Goal: Information Seeking & Learning: Compare options

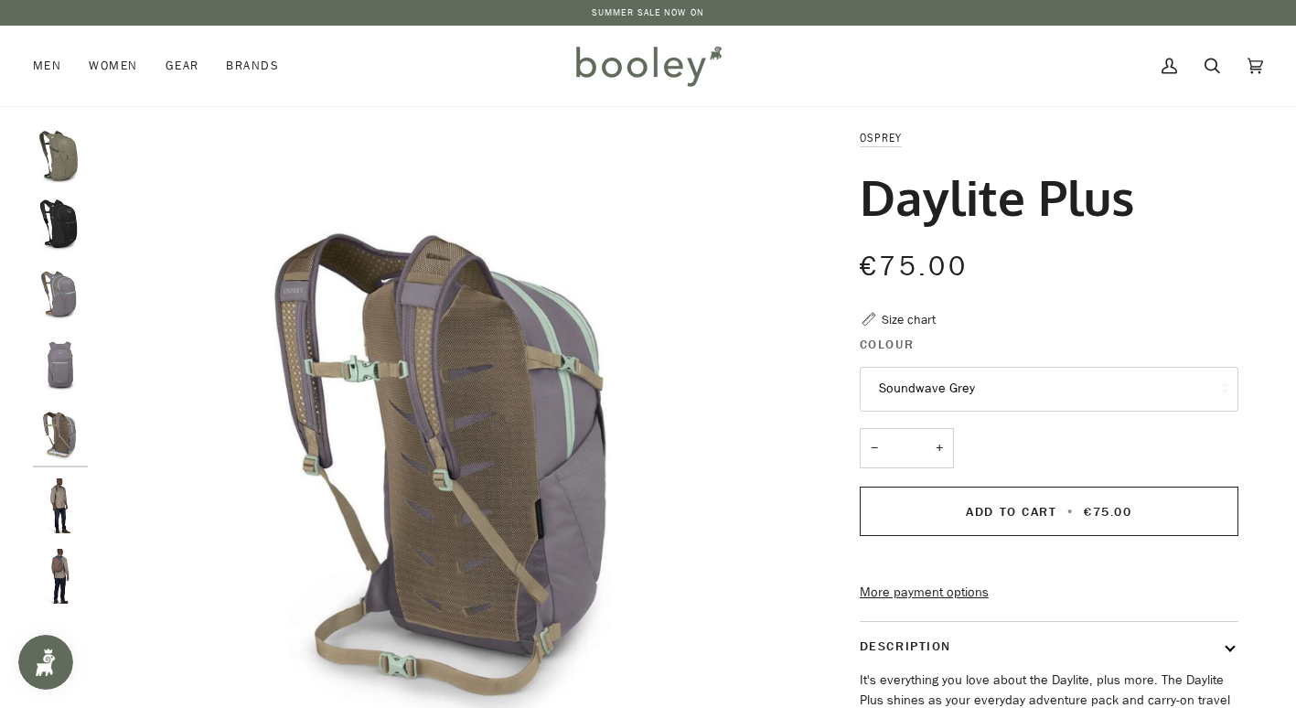
click at [73, 578] on img "Osprey Daylite Plus - Booley Galway" at bounding box center [60, 576] width 55 height 55
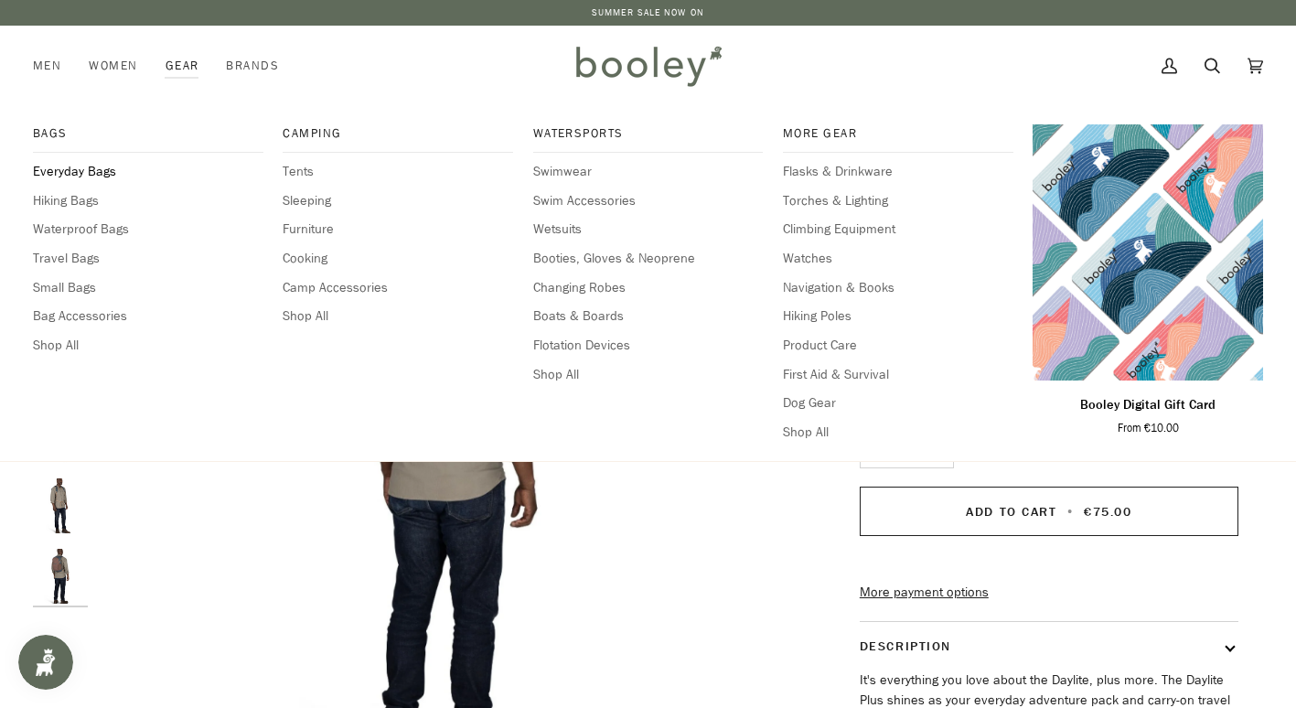
click at [96, 170] on span "Everyday Bags" at bounding box center [148, 172] width 230 height 20
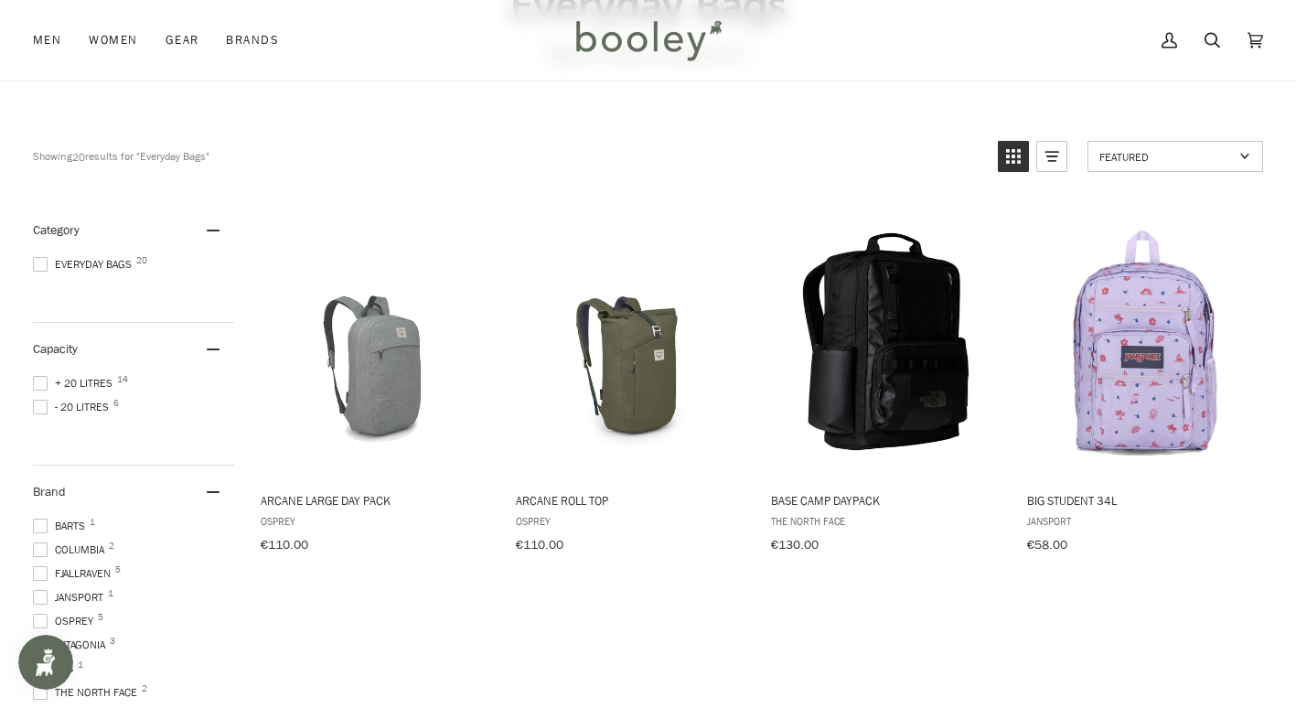
scroll to position [183, 0]
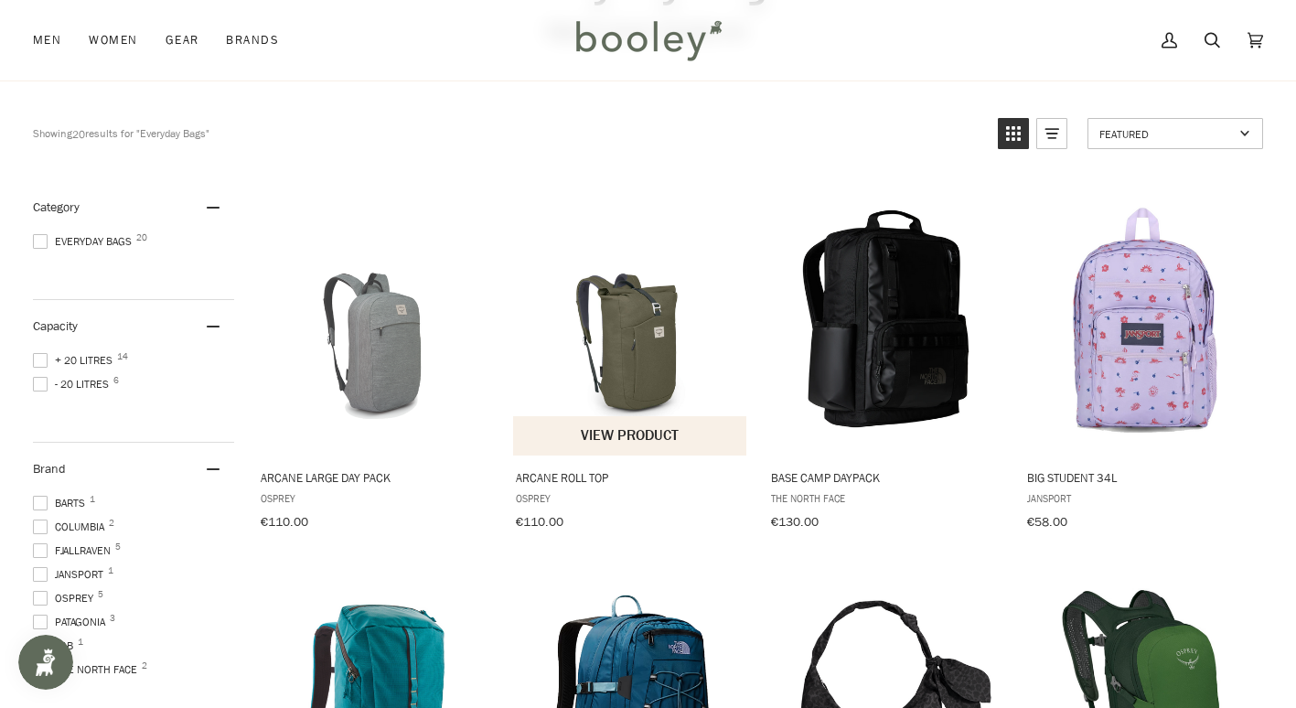
click at [635, 357] on img "Arcane Roll Top" at bounding box center [630, 318] width 235 height 235
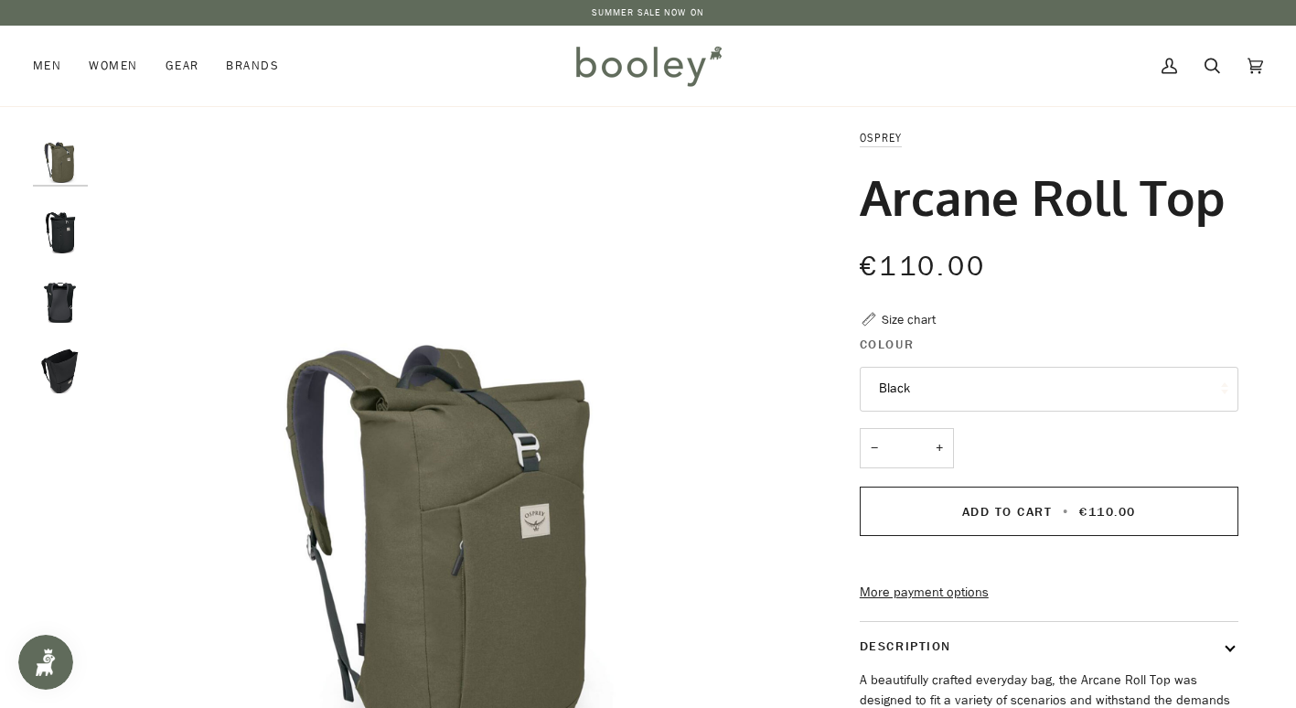
click at [64, 370] on img "Osprey Arcane Roll Top Black - Booley Galway" at bounding box center [60, 365] width 55 height 55
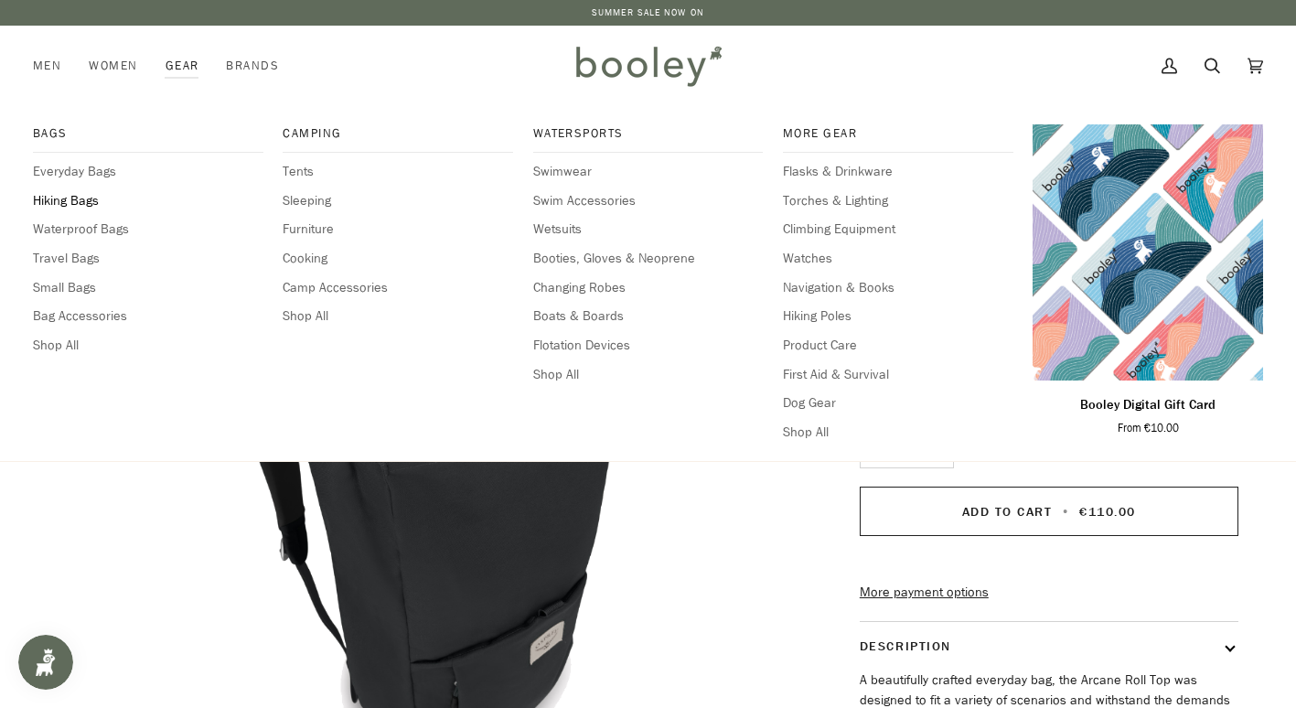
click at [80, 204] on span "Hiking Bags" at bounding box center [148, 201] width 230 height 20
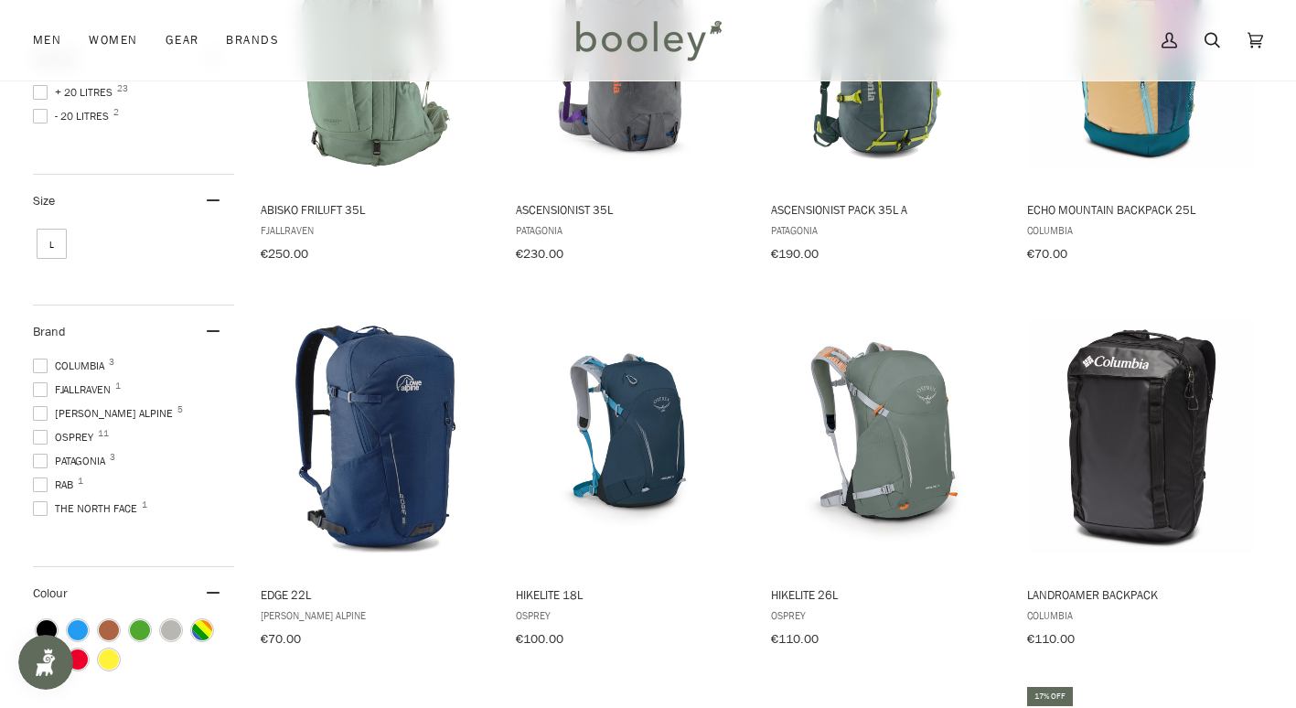
scroll to position [524, 0]
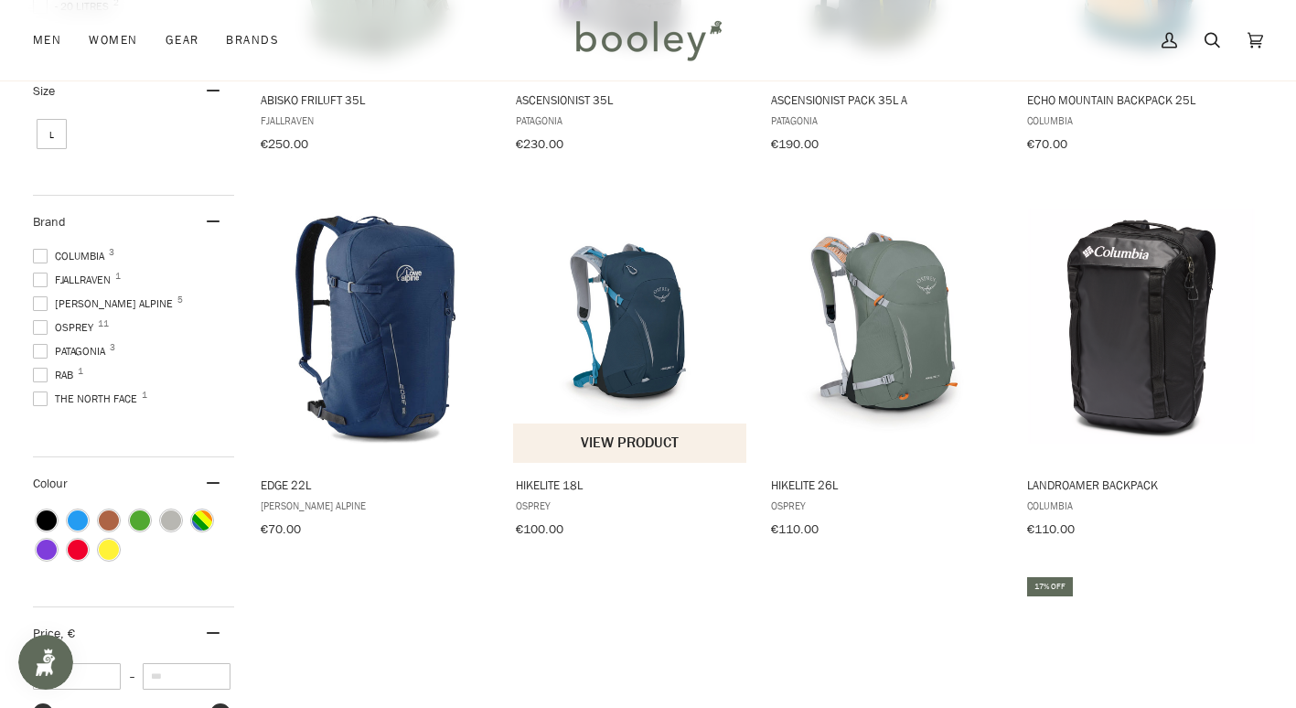
click at [617, 431] on button "View product" at bounding box center [629, 442] width 233 height 39
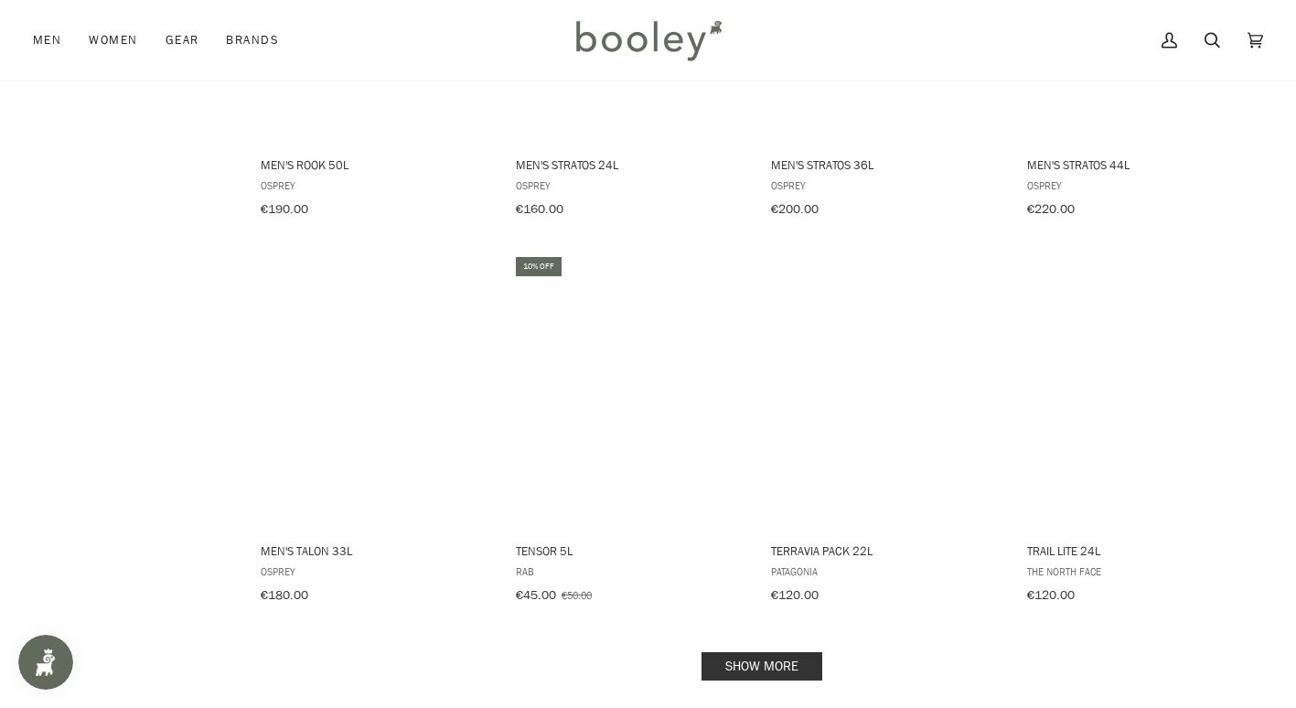
scroll to position [1652, 0]
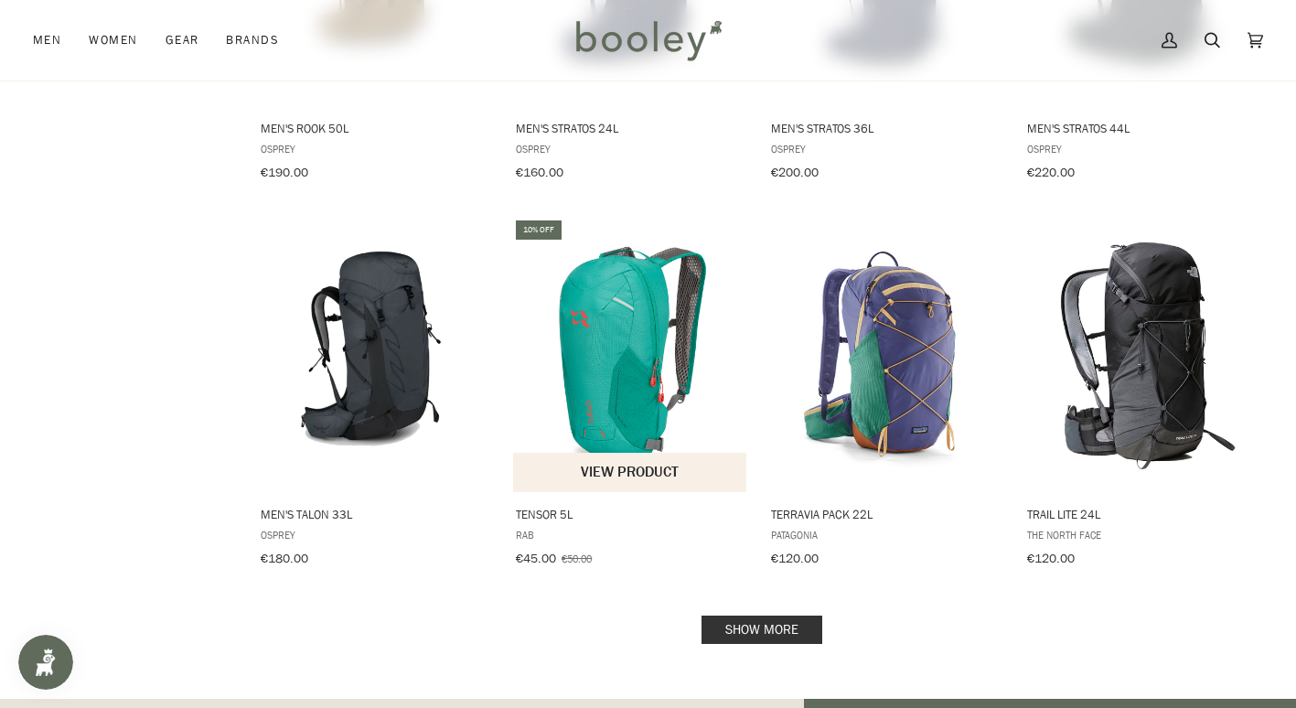
click at [635, 367] on img "Tensor 5L" at bounding box center [630, 354] width 235 height 235
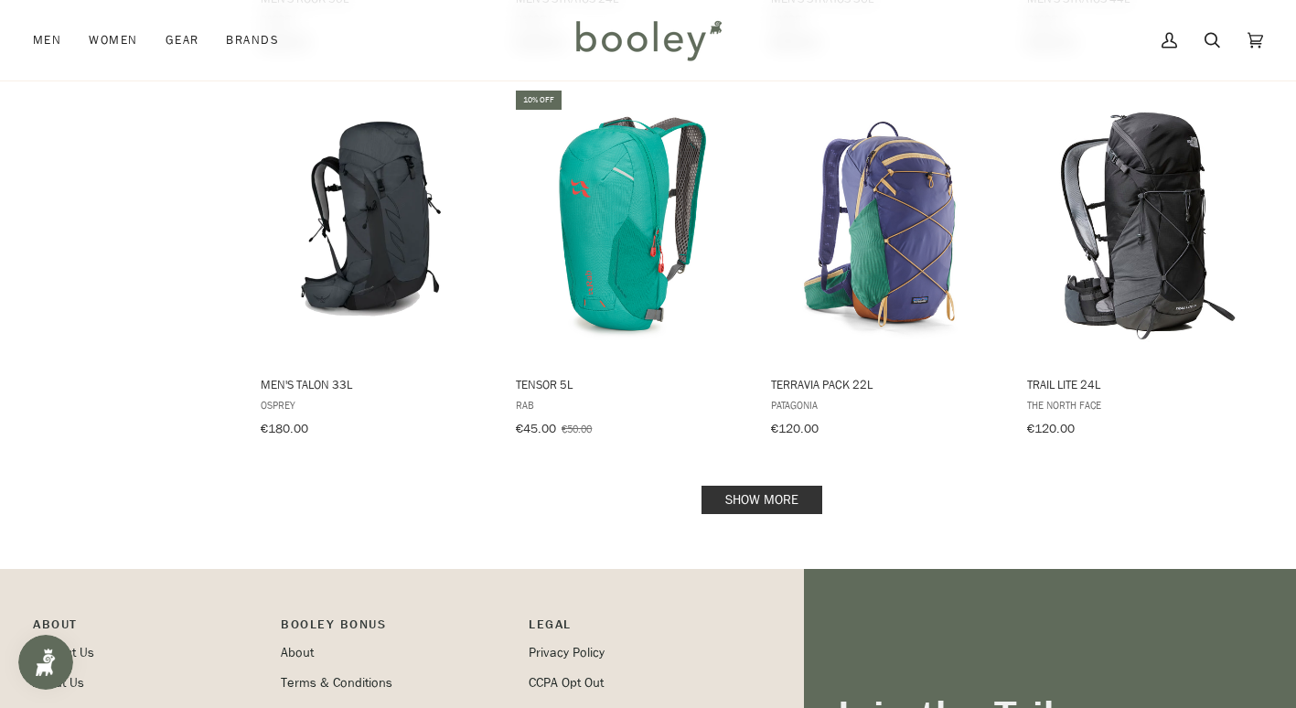
scroll to position [1798, 0]
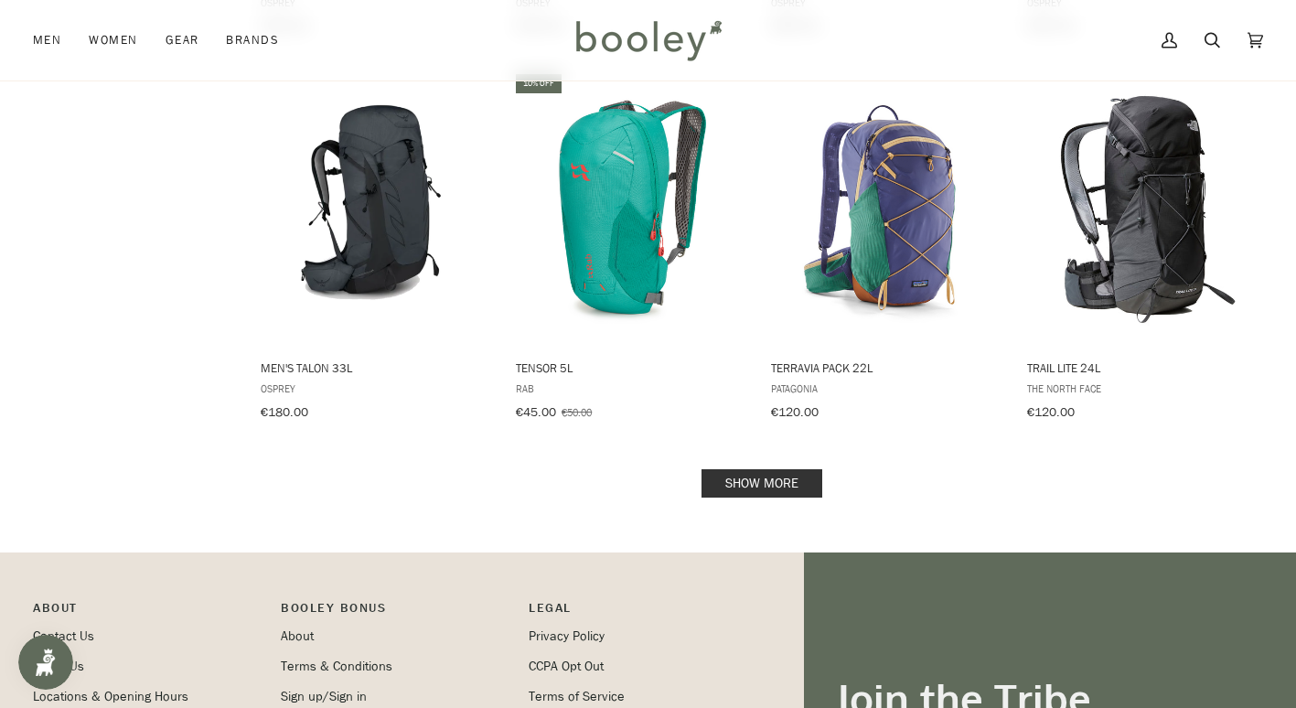
click at [750, 475] on link "Show more" at bounding box center [761, 483] width 121 height 28
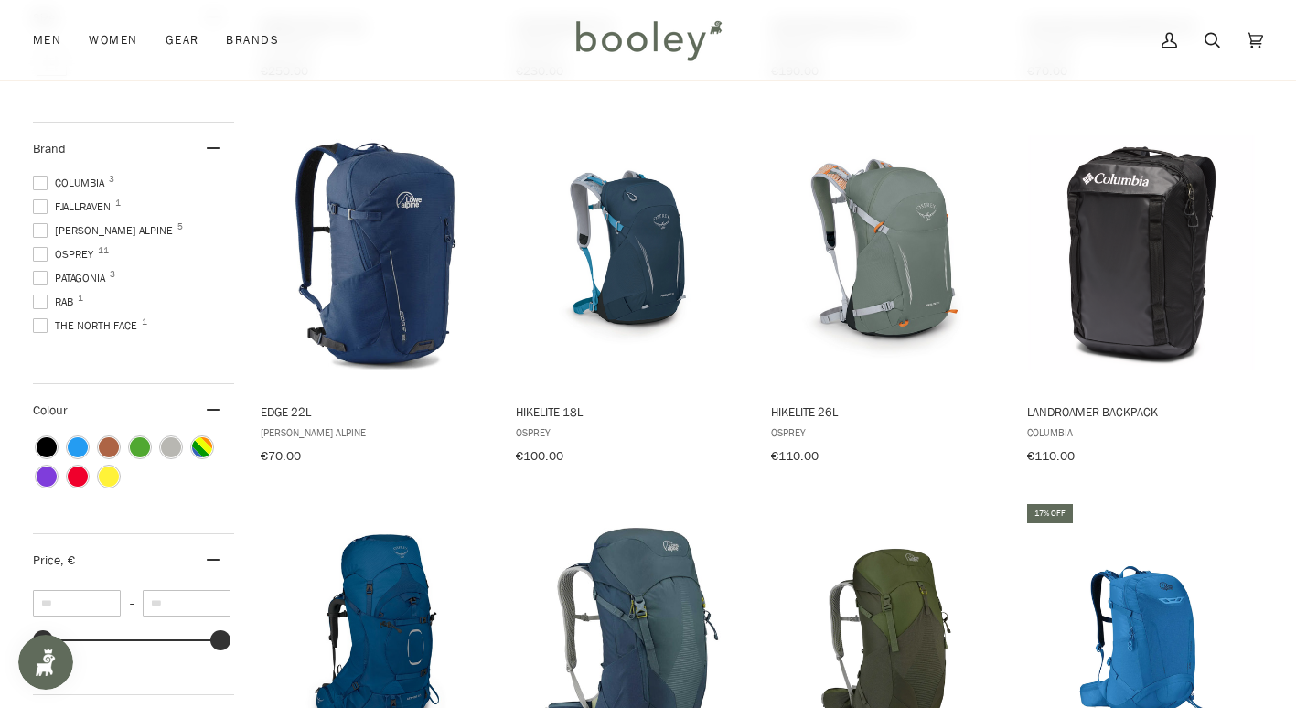
scroll to position [592, 0]
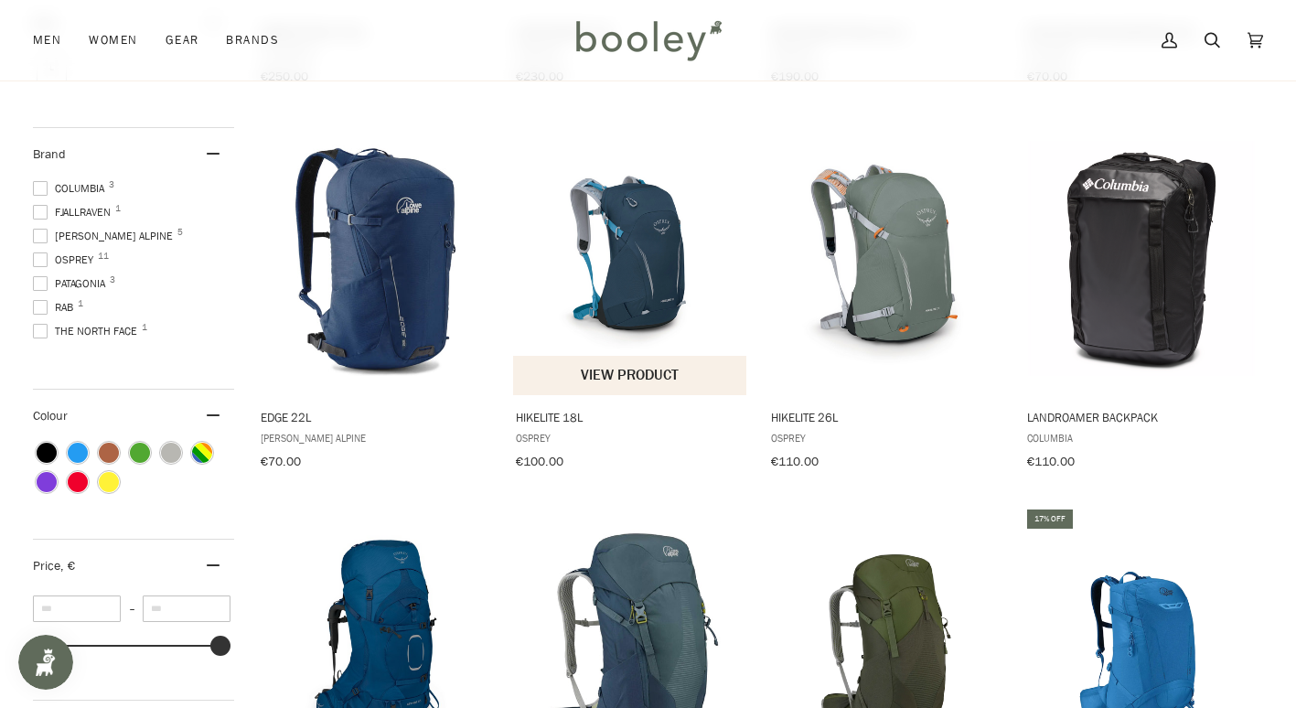
click at [641, 292] on img "Hikelite 18L" at bounding box center [630, 258] width 235 height 235
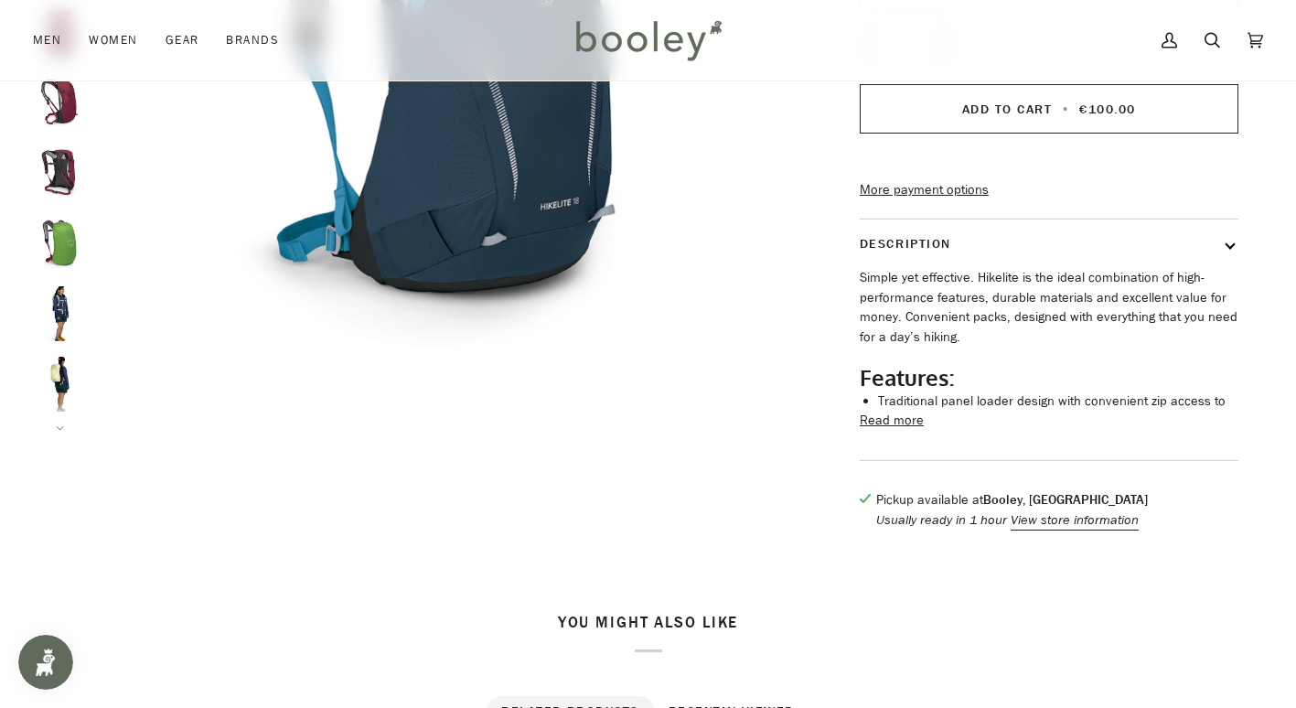
click at [63, 380] on img "Osprey Hikelite 18L - Booley Galway" at bounding box center [60, 384] width 55 height 55
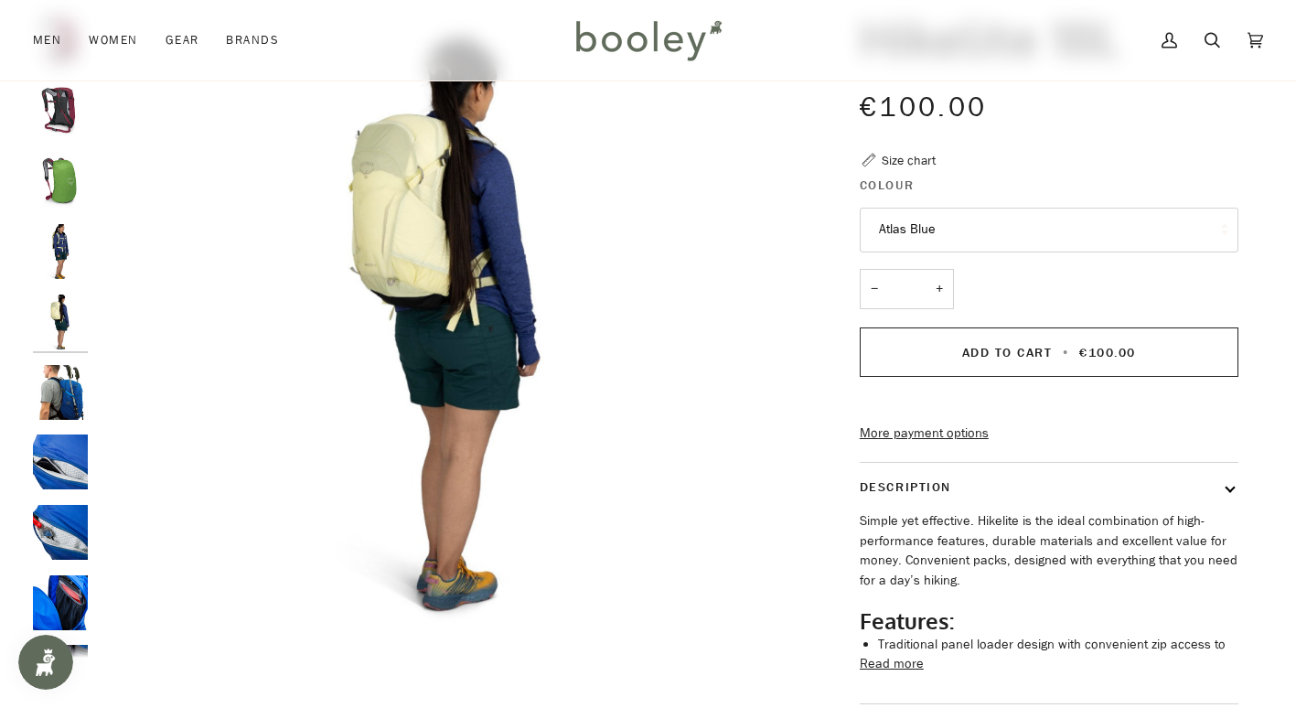
scroll to position [146, 0]
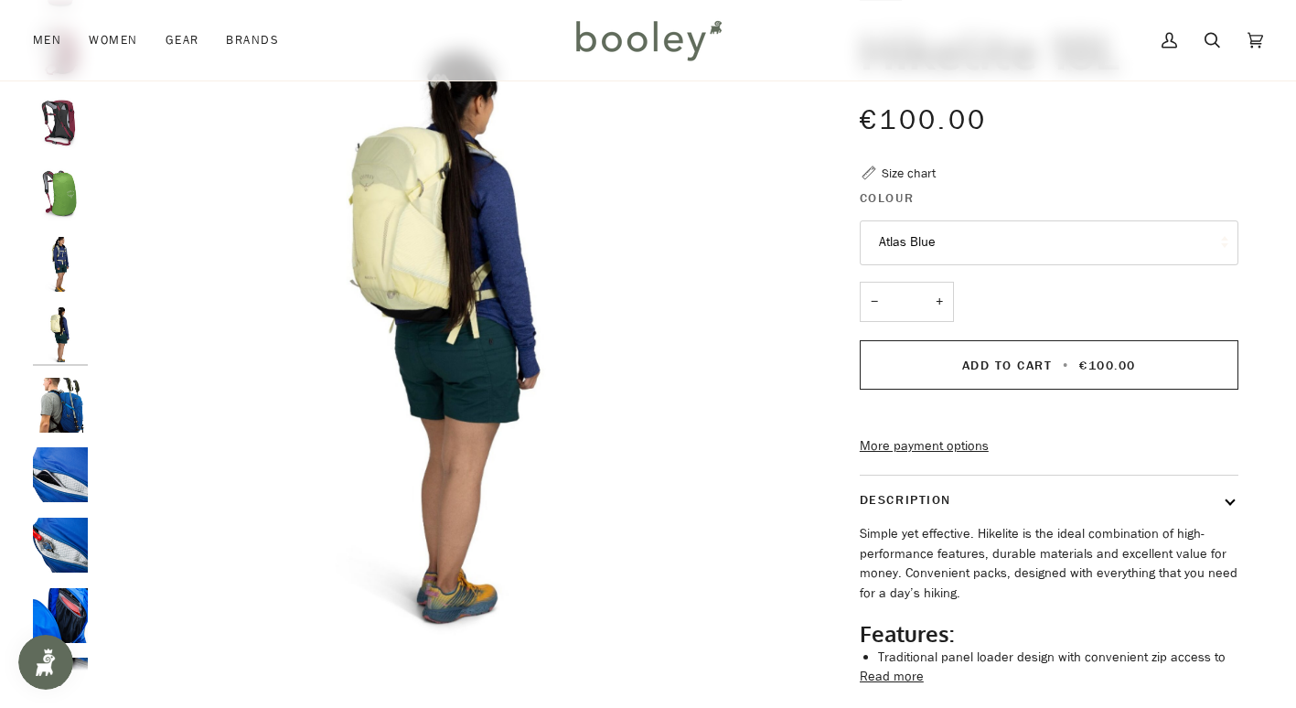
click at [48, 250] on img "Osprey Hikelite 18L - Booley Galway" at bounding box center [60, 264] width 55 height 55
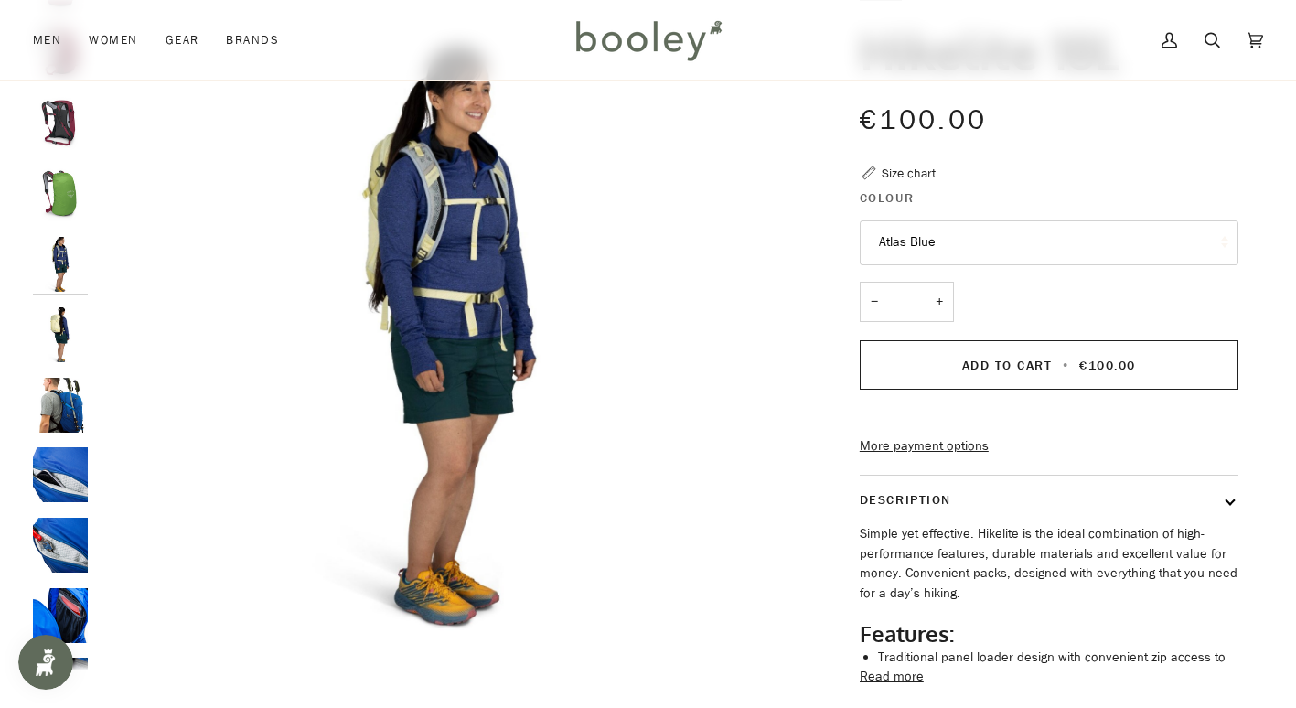
scroll to position [235, 0]
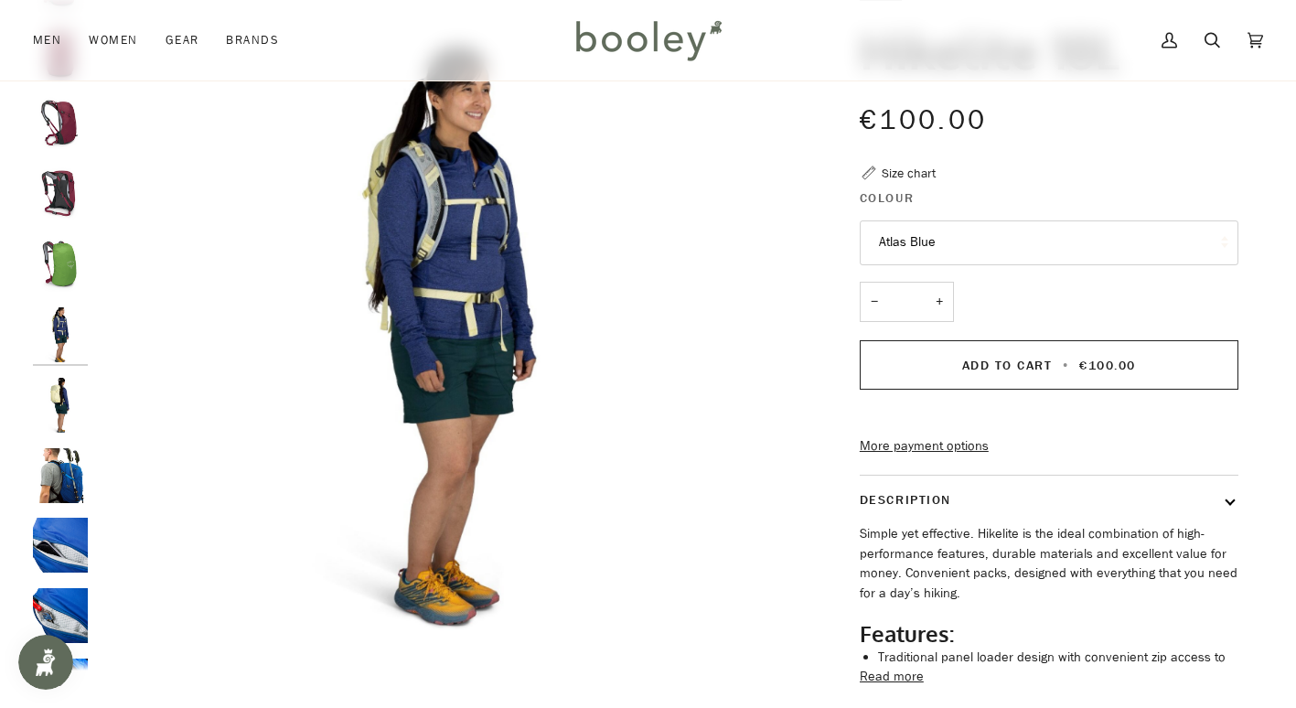
click at [70, 469] on img "Osprey Hikelite 18L Bacca Blue - Booley Galway" at bounding box center [60, 475] width 55 height 55
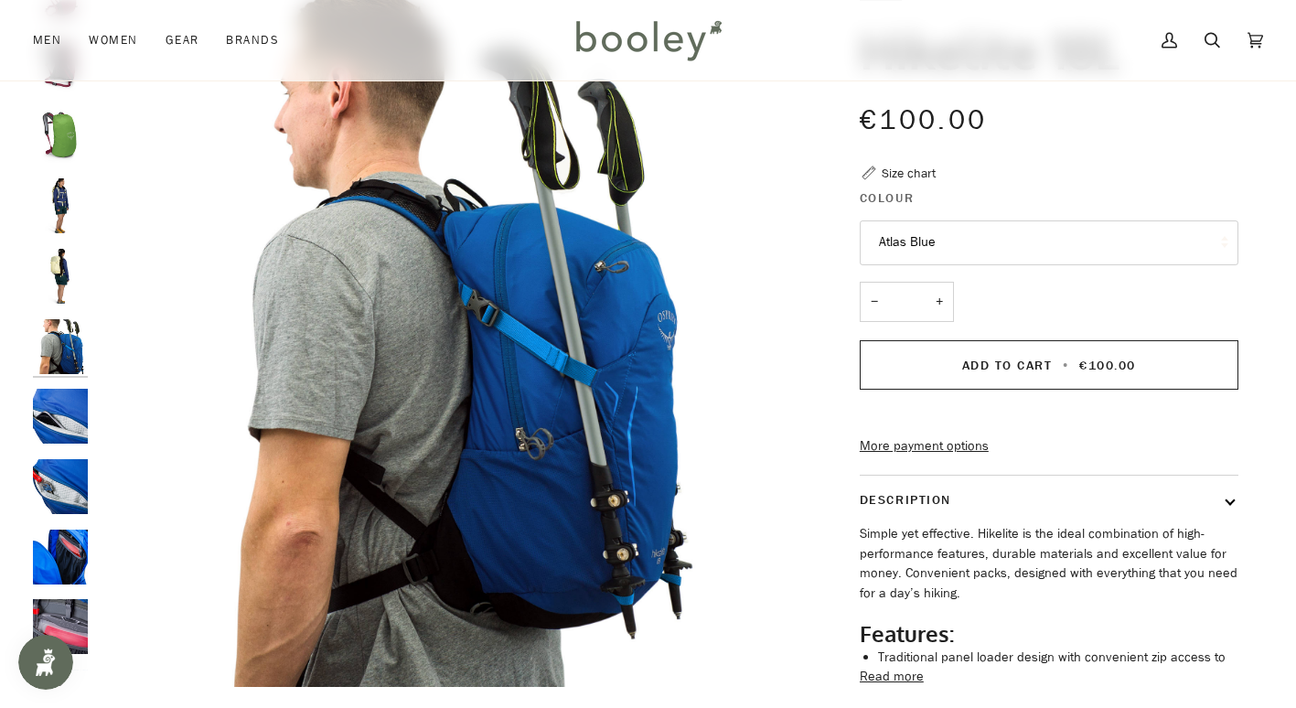
scroll to position [376, 0]
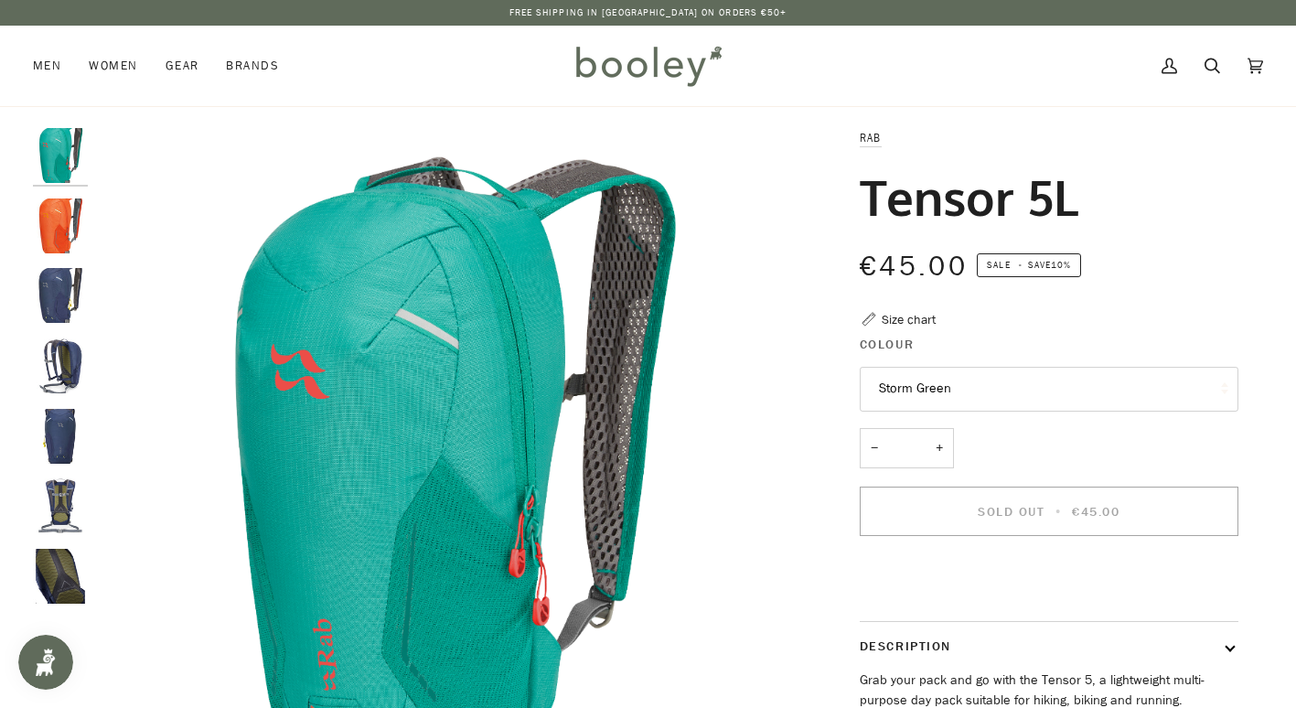
click at [72, 496] on img "Rab Tensor 5L - Booley Galway" at bounding box center [60, 505] width 55 height 55
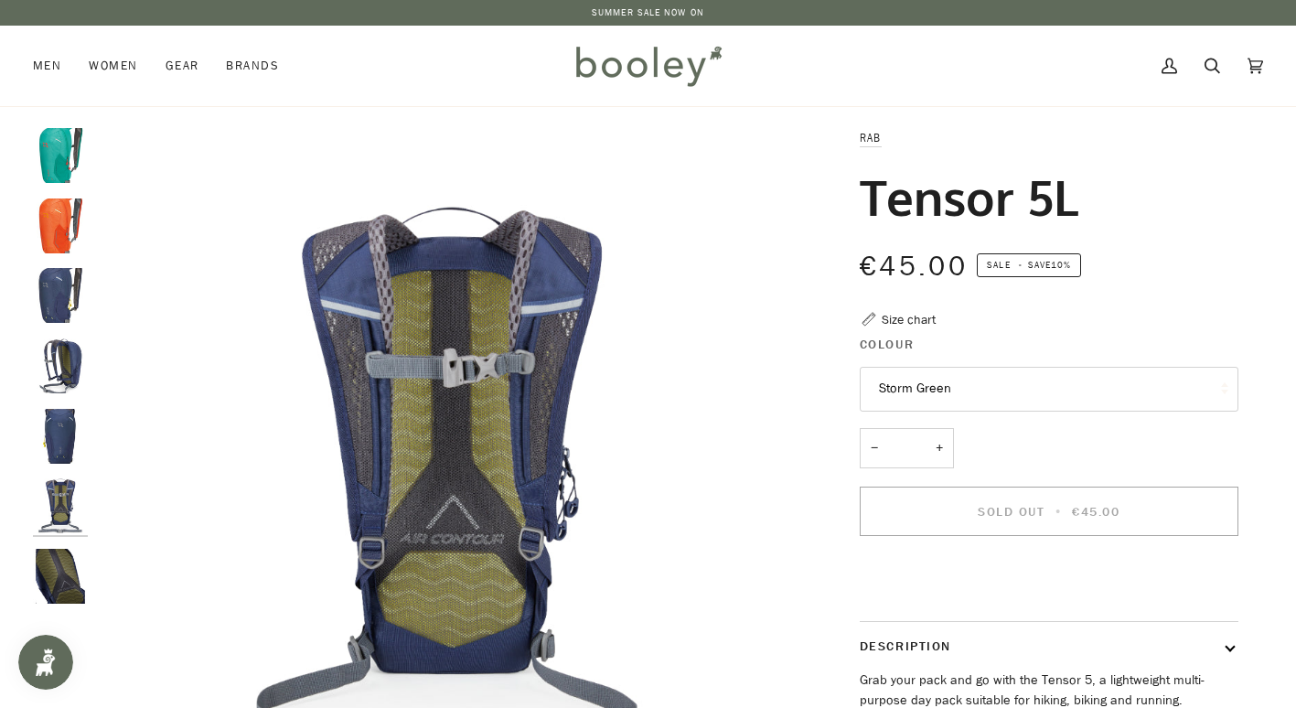
click at [61, 285] on img "Rab Tensor 5L Deep Ink - Booley Galway" at bounding box center [60, 295] width 55 height 55
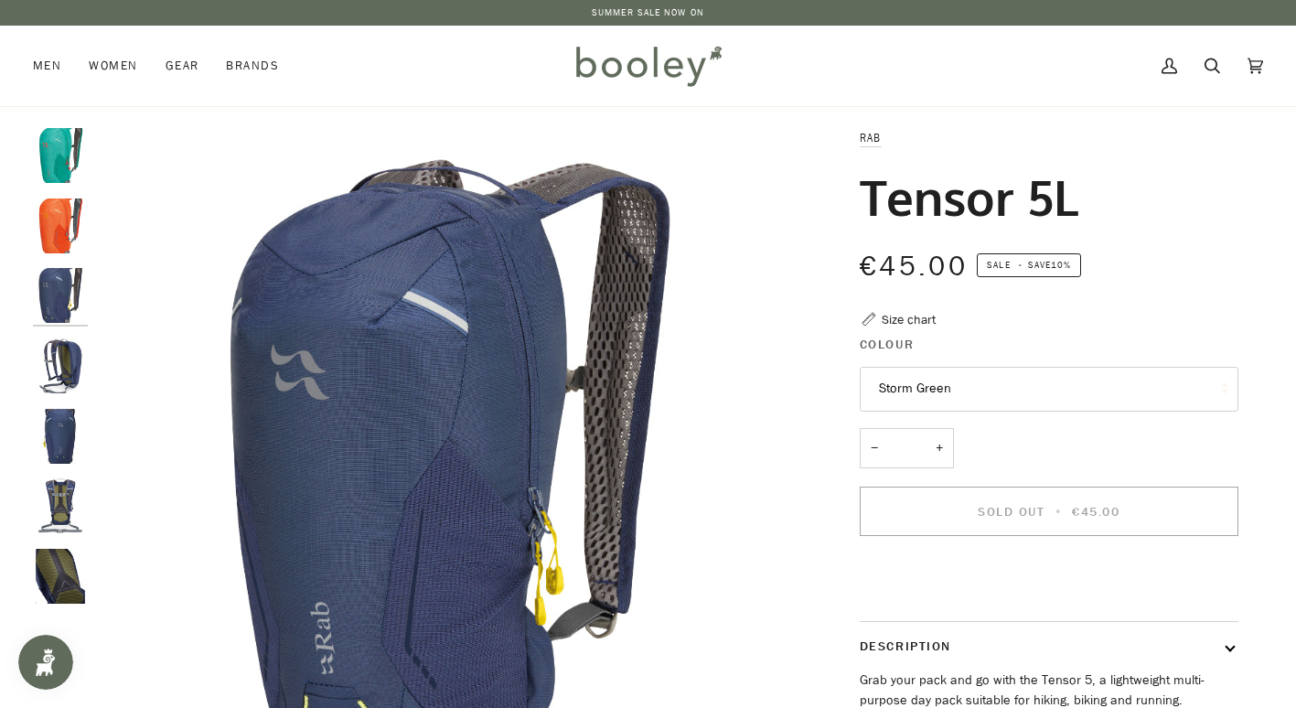
click at [63, 380] on img "Rab Tensor 5L - Booley Galway" at bounding box center [60, 365] width 55 height 55
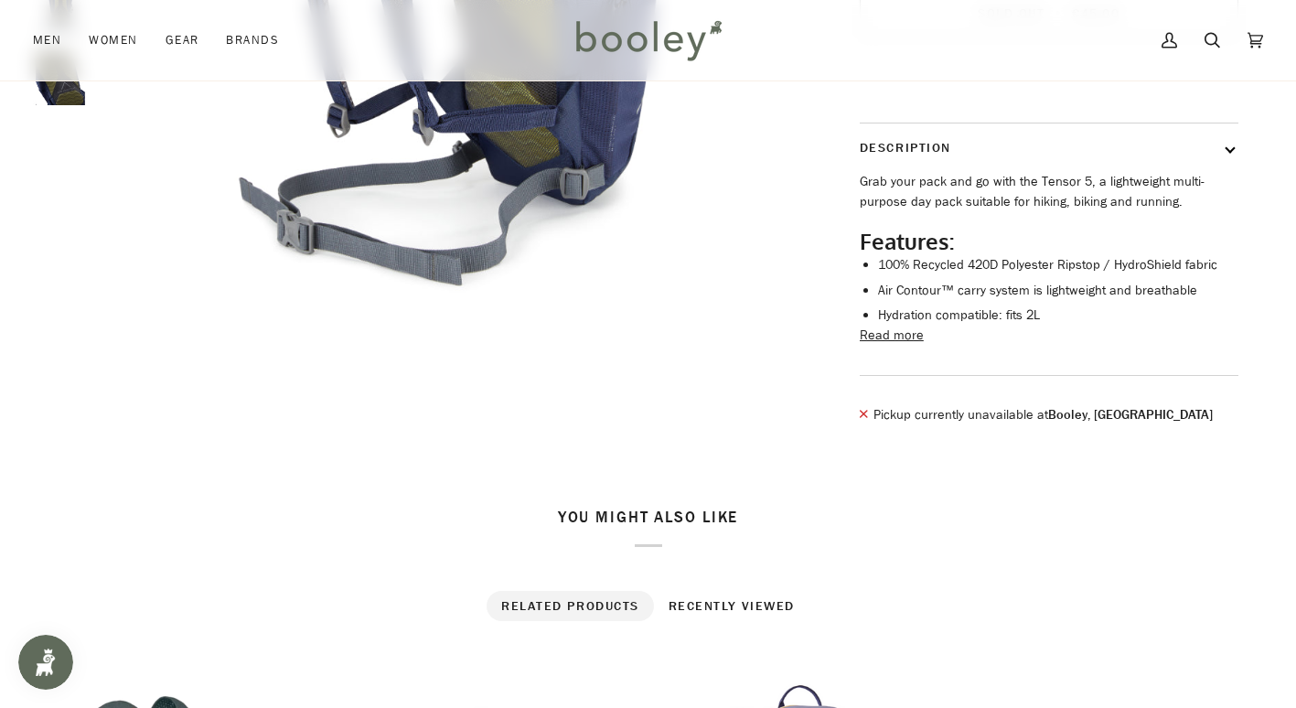
scroll to position [500, 0]
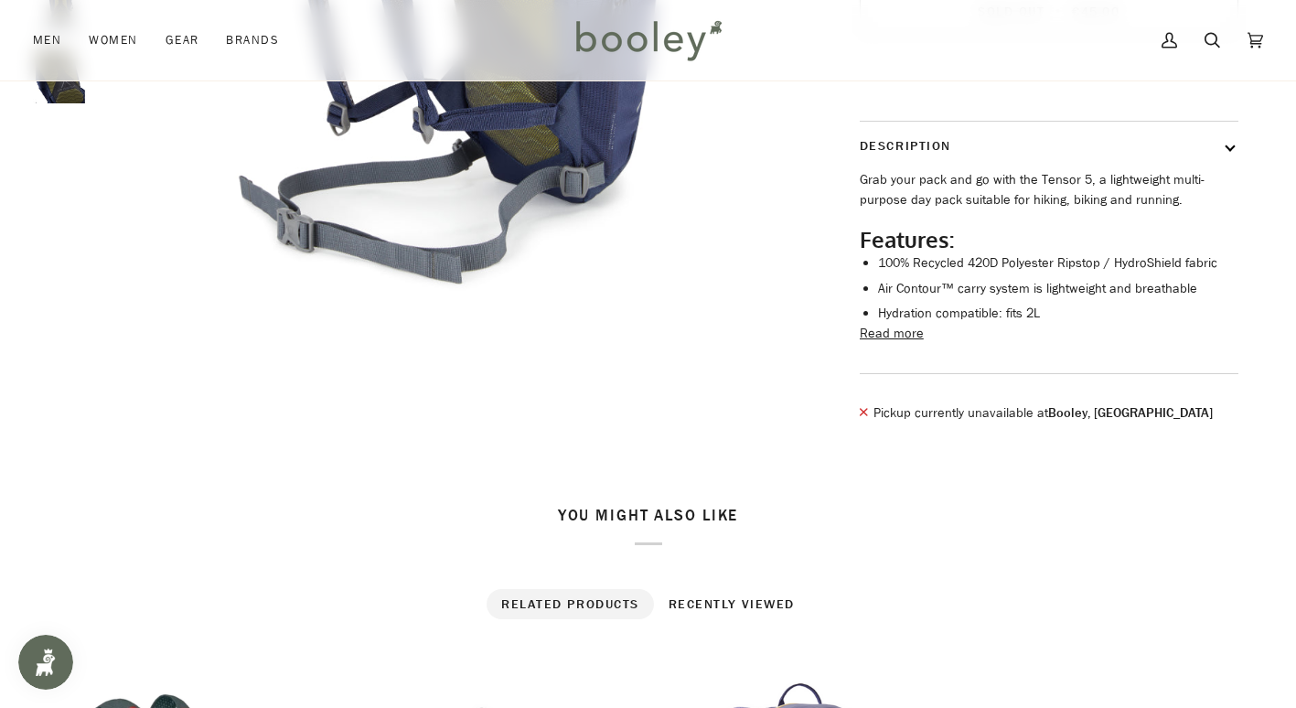
click at [893, 344] on button "Read more" at bounding box center [892, 334] width 64 height 20
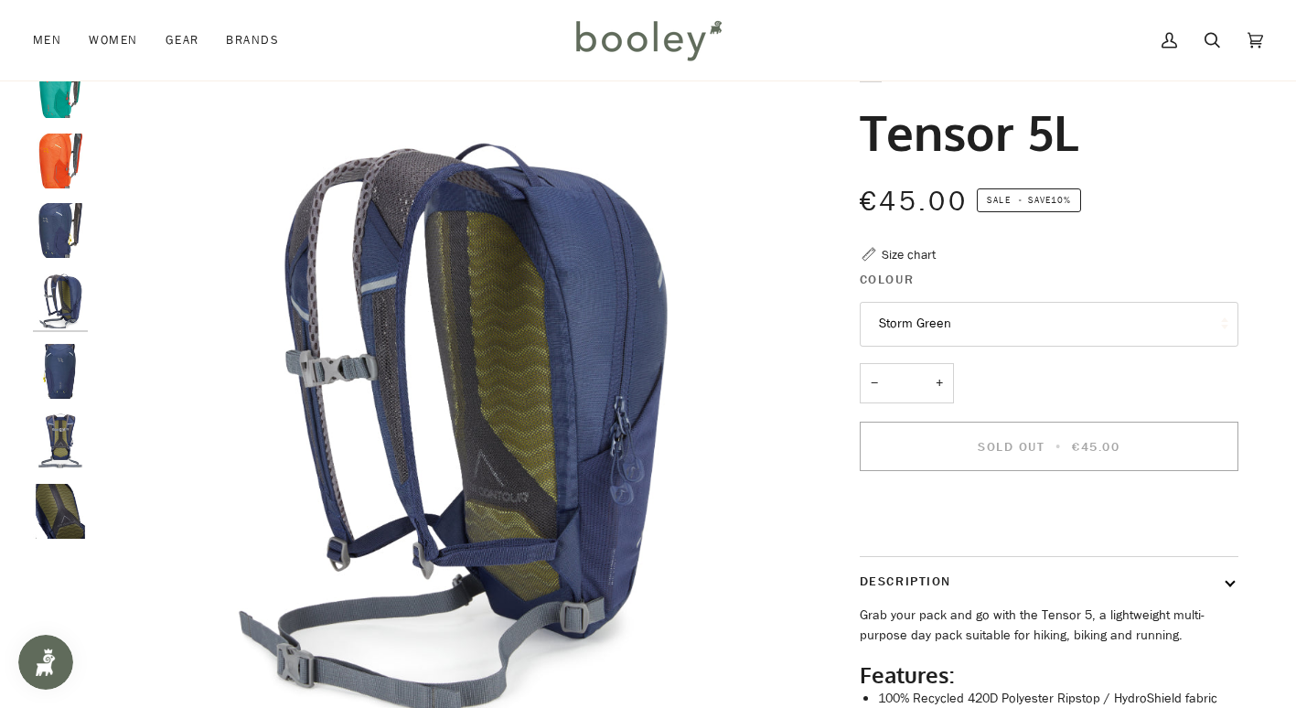
scroll to position [61, 0]
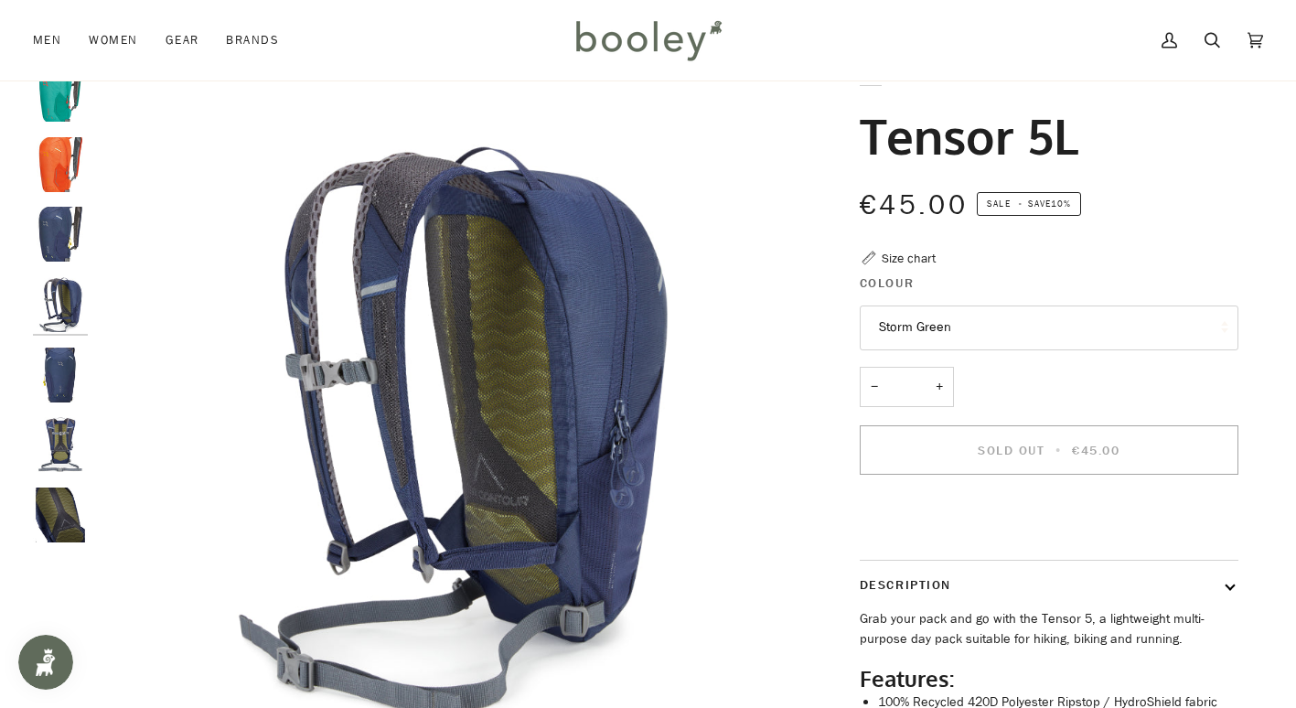
click at [67, 529] on img "Rab Tensor 5L - Booley Galway" at bounding box center [60, 514] width 55 height 55
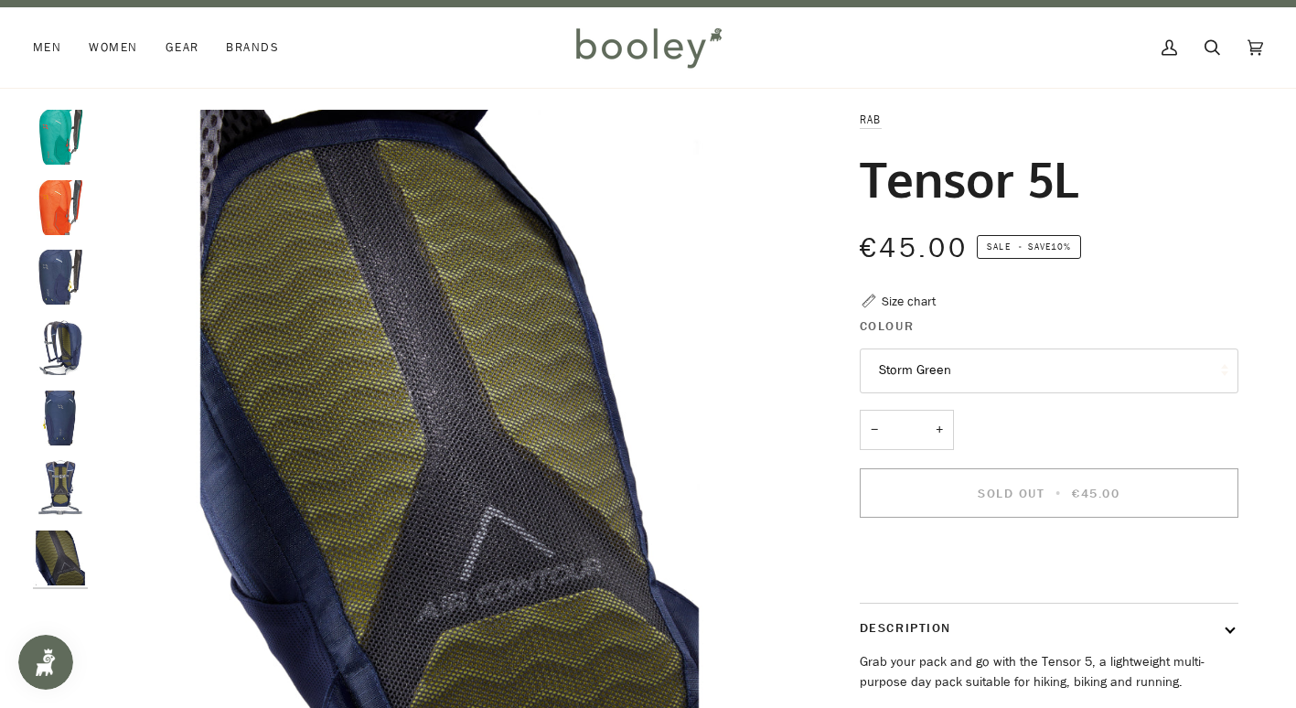
scroll to position [0, 0]
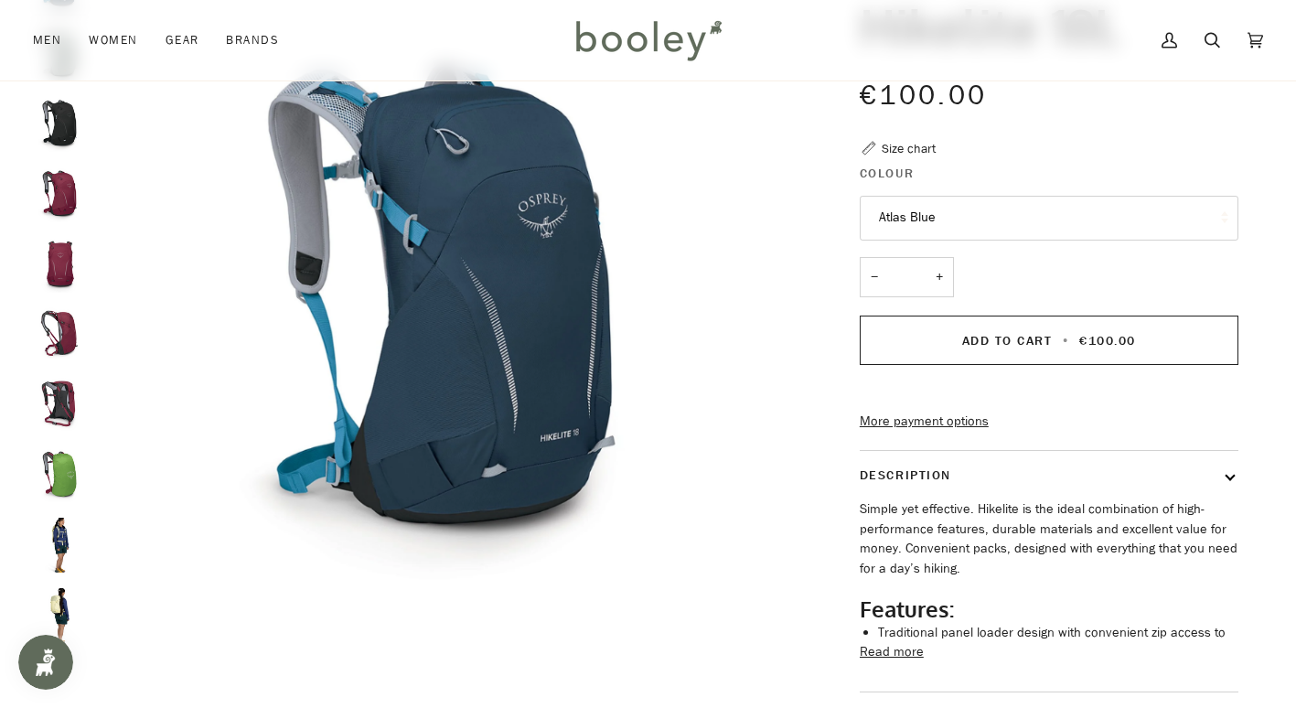
scroll to position [164, 0]
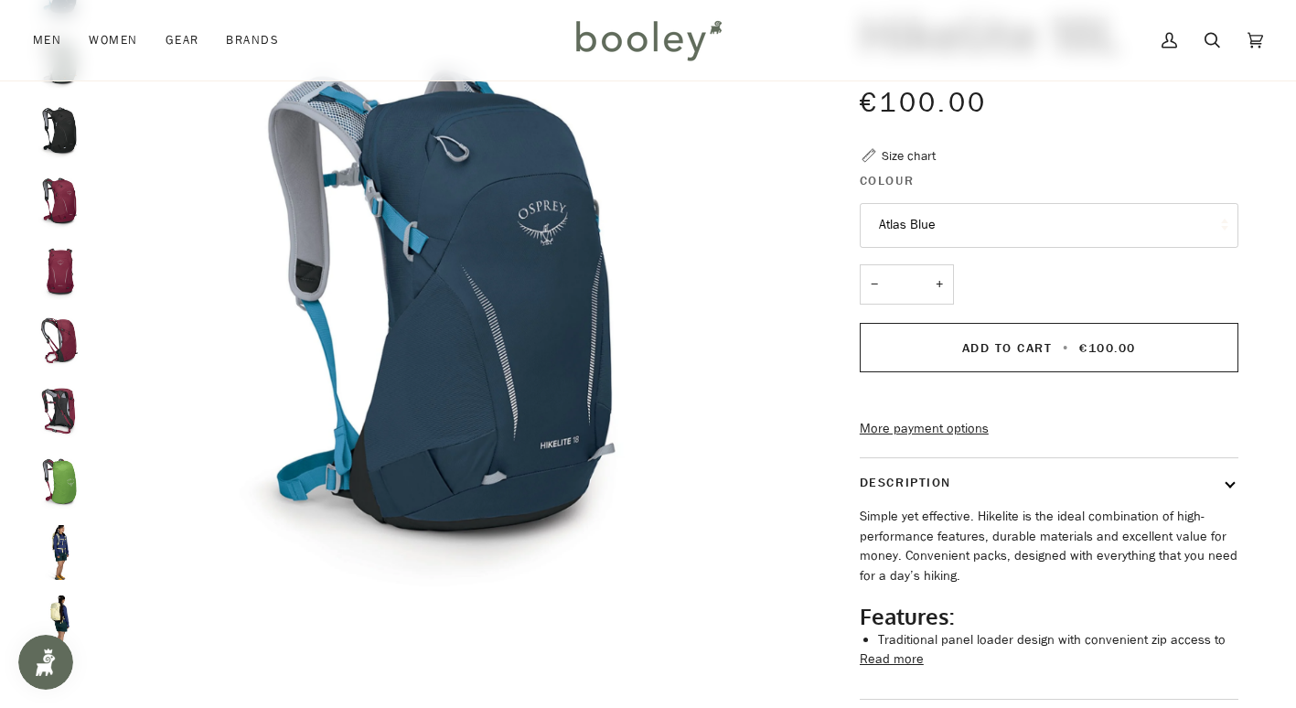
click at [893, 669] on button "Read more" at bounding box center [892, 659] width 64 height 20
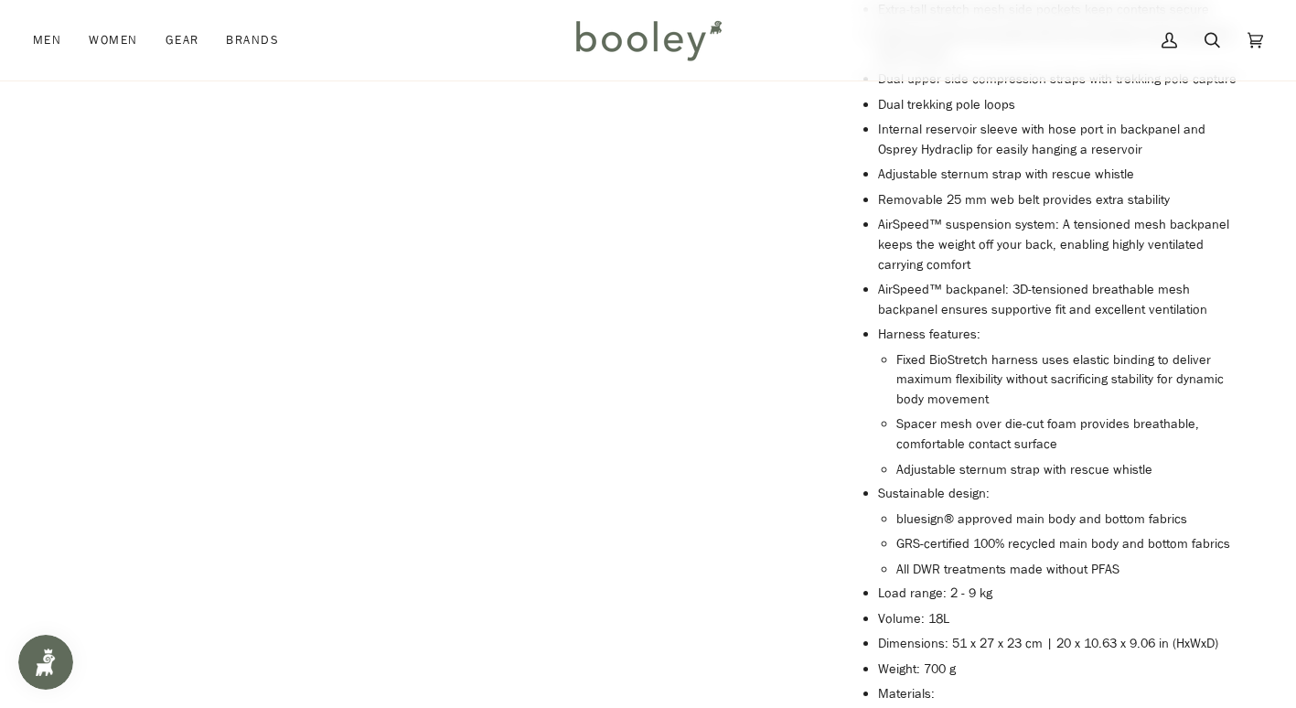
scroll to position [946, 0]
